Goal: Information Seeking & Learning: Learn about a topic

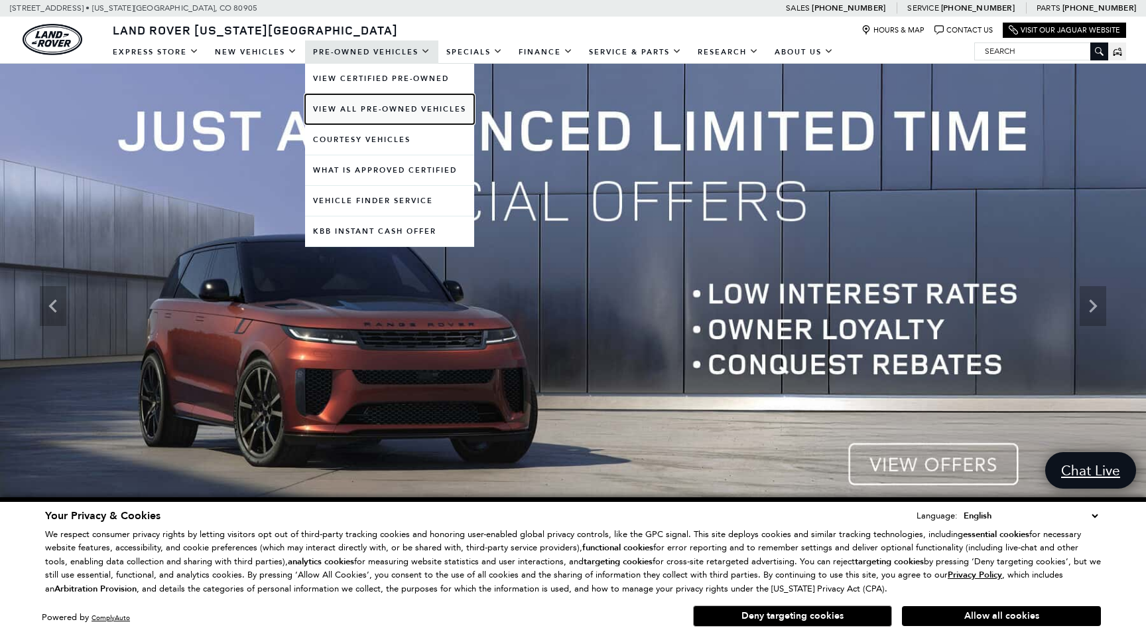
click at [378, 111] on link "View All Pre-Owned Vehicles" at bounding box center [389, 109] width 169 height 30
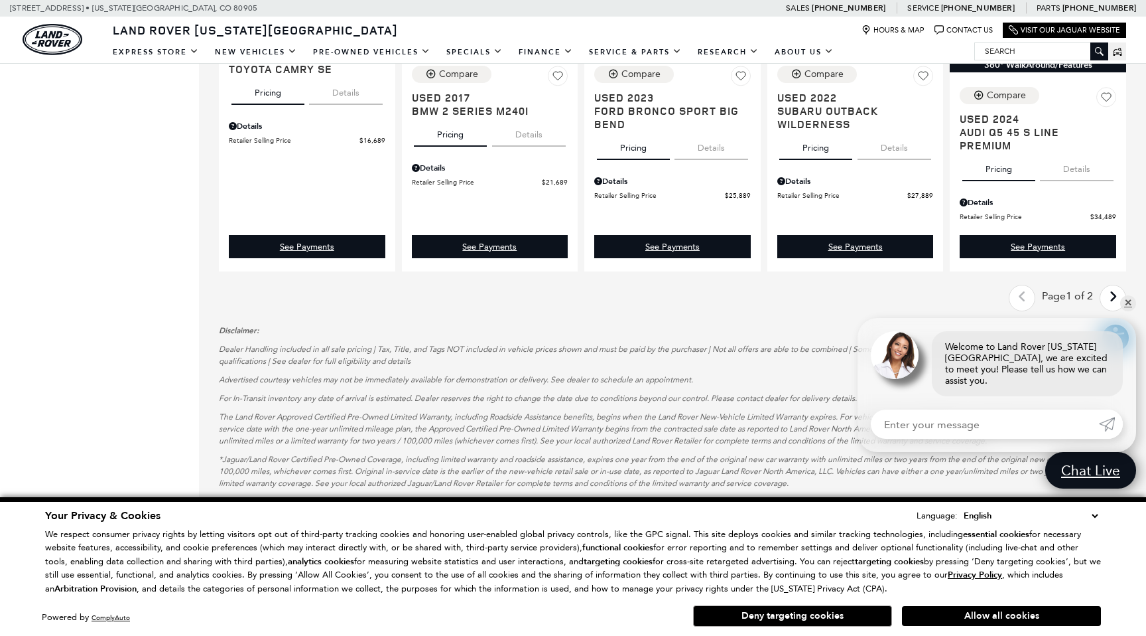
scroll to position [1695, 0]
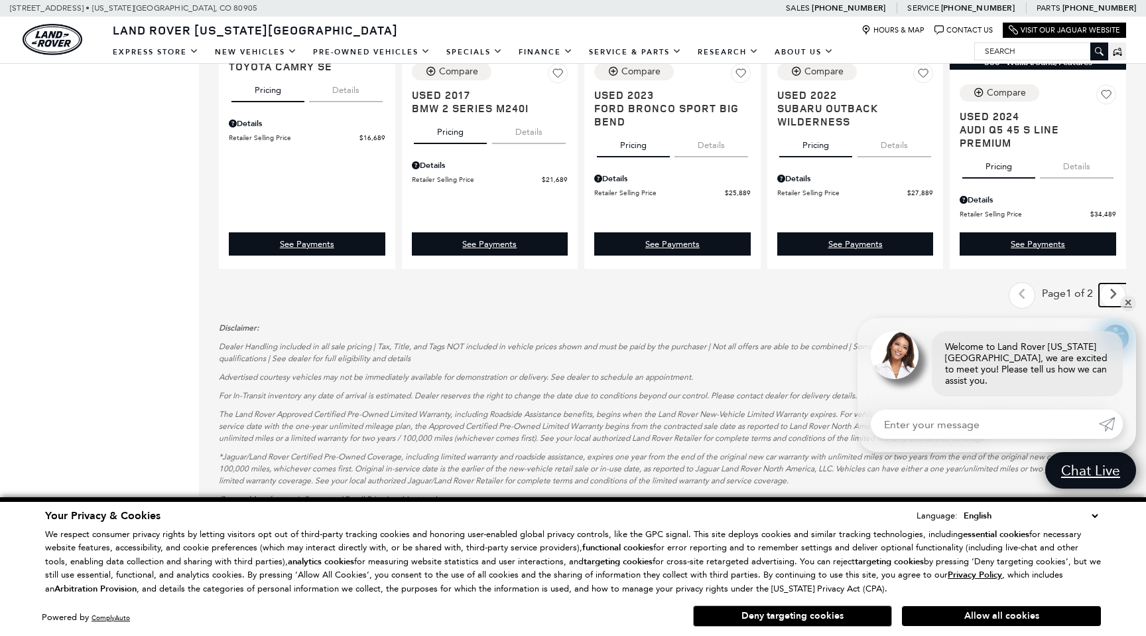
click at [1113, 297] on icon "next page" at bounding box center [1113, 293] width 9 height 21
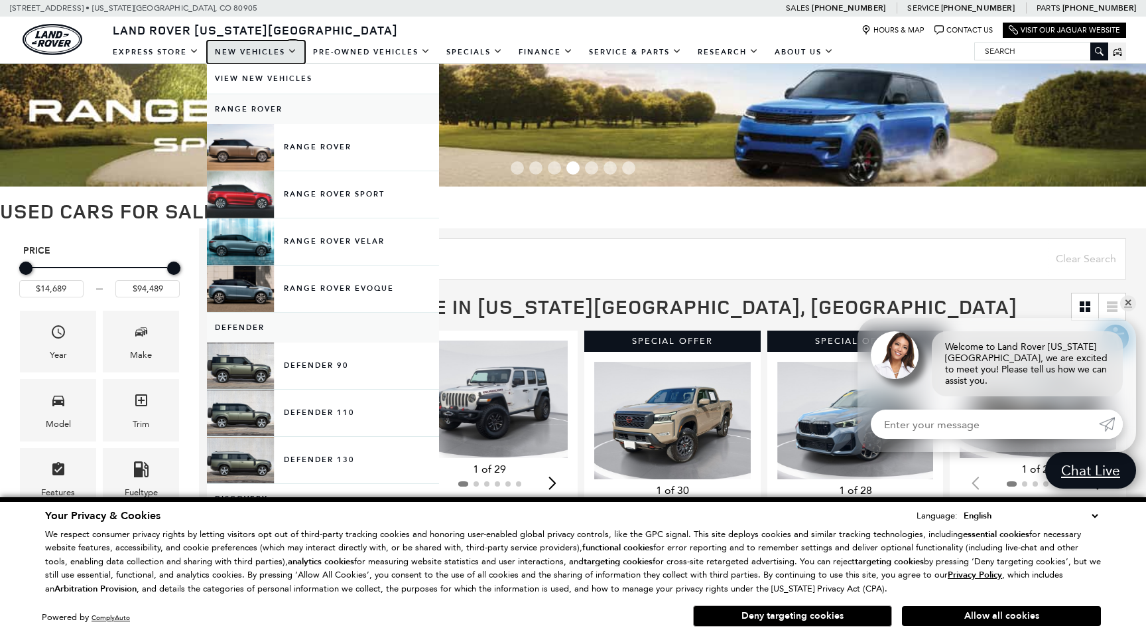
click at [238, 54] on link "New Vehicles" at bounding box center [256, 51] width 98 height 23
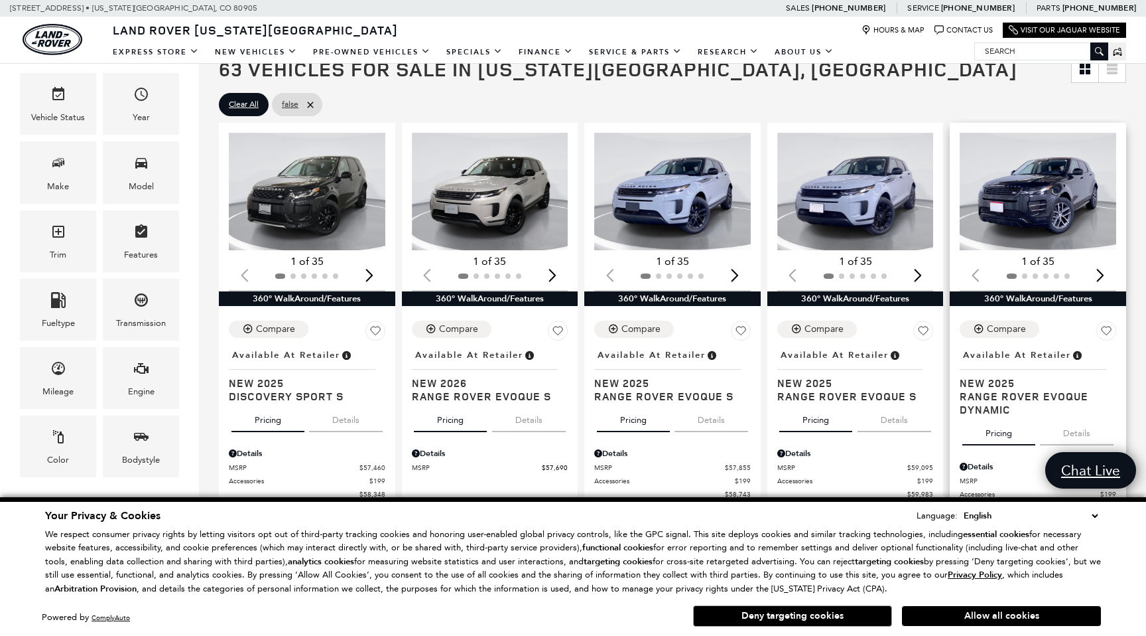
scroll to position [236, 0]
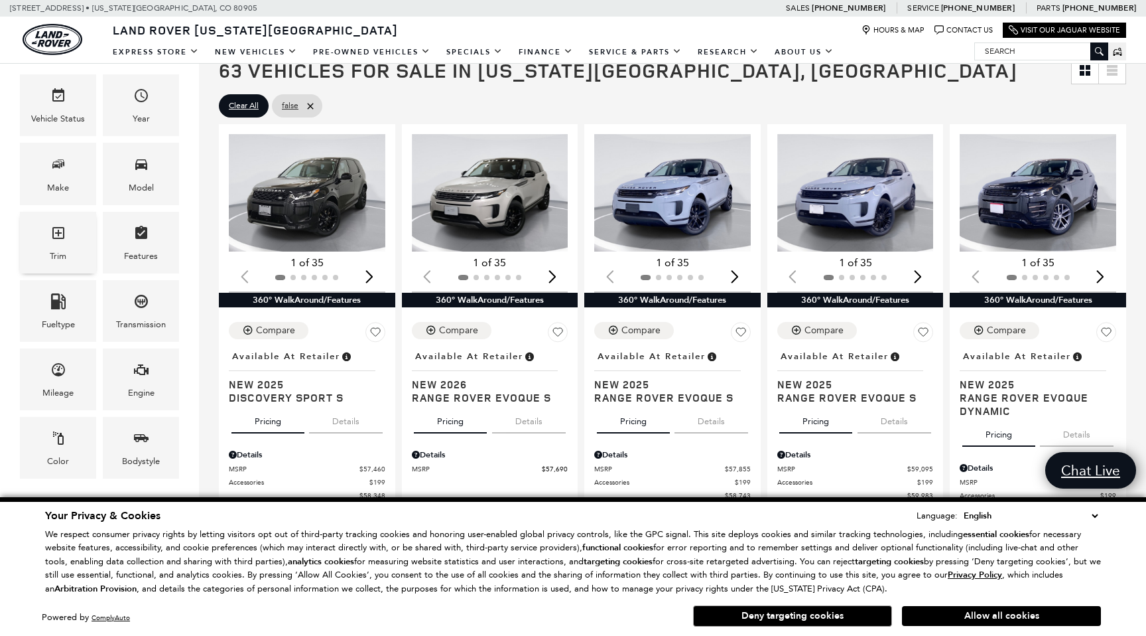
click at [78, 250] on div "Trim" at bounding box center [58, 243] width 76 height 62
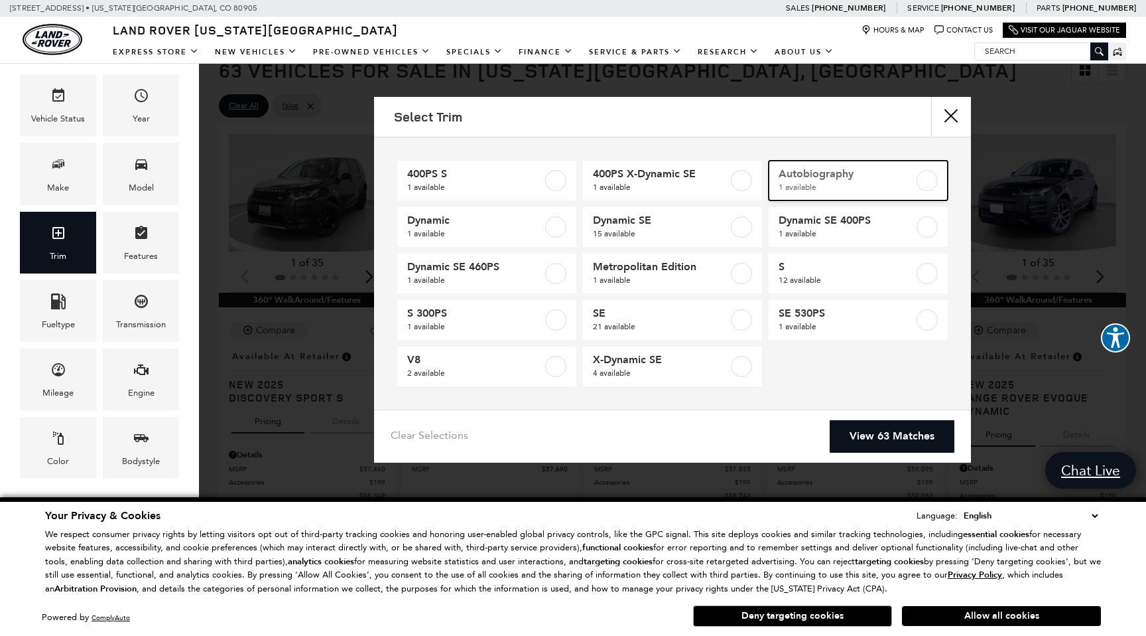
click at [915, 184] on link "Autobiography 1 available" at bounding box center [858, 181] width 179 height 40
type input "$155,965"
checkbox input "true"
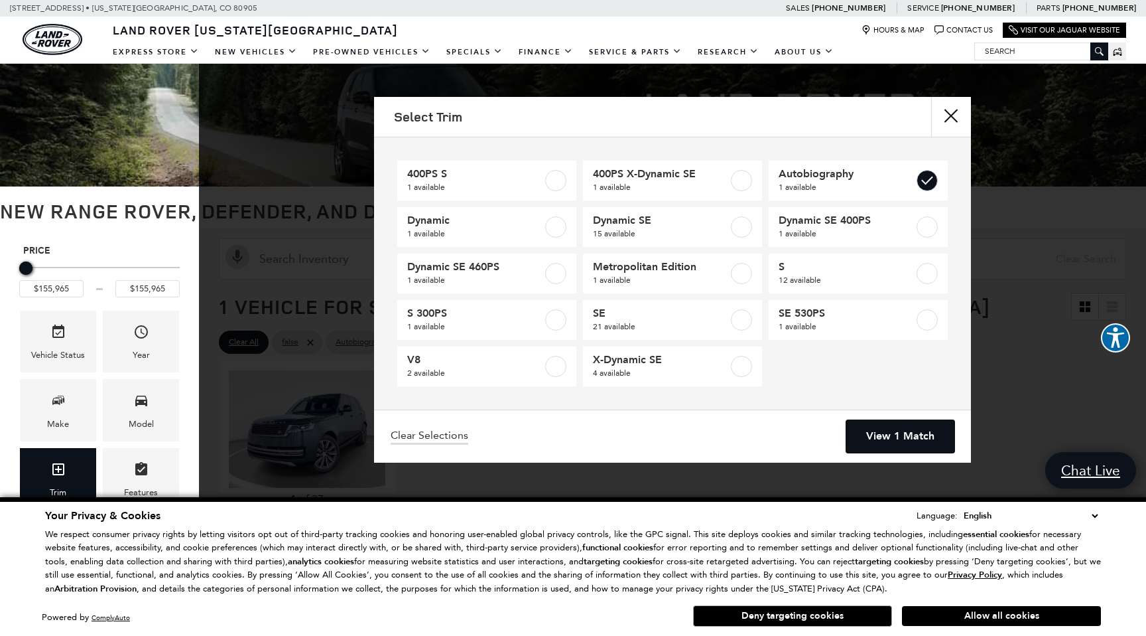
click at [889, 442] on link "View 1 Match" at bounding box center [901, 436] width 108 height 33
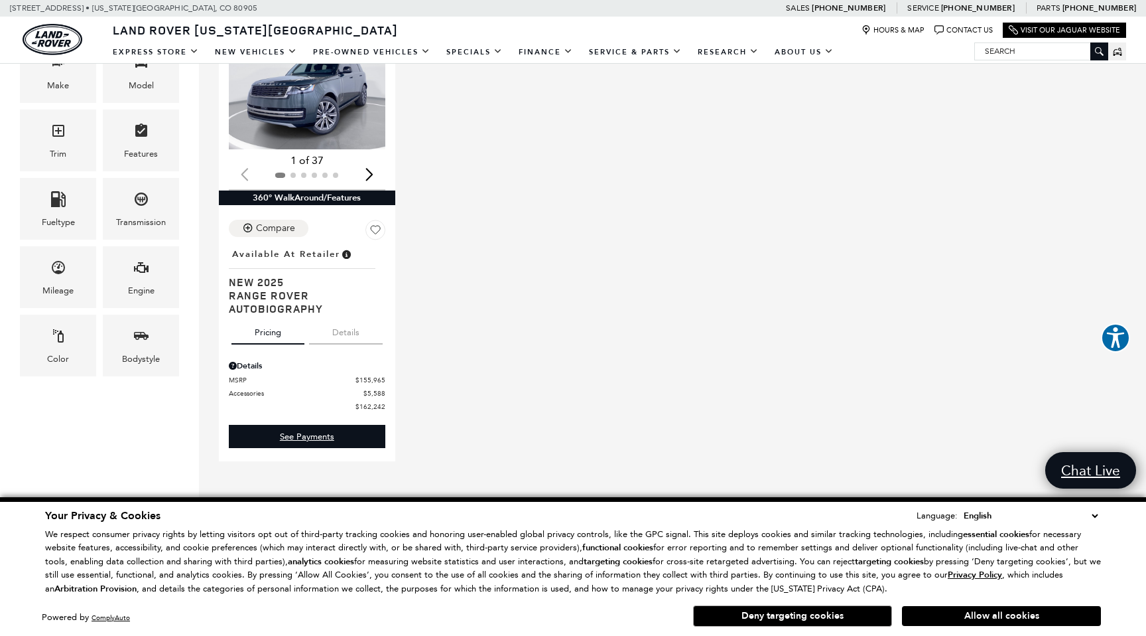
scroll to position [348, 0]
